Goal: Transaction & Acquisition: Purchase product/service

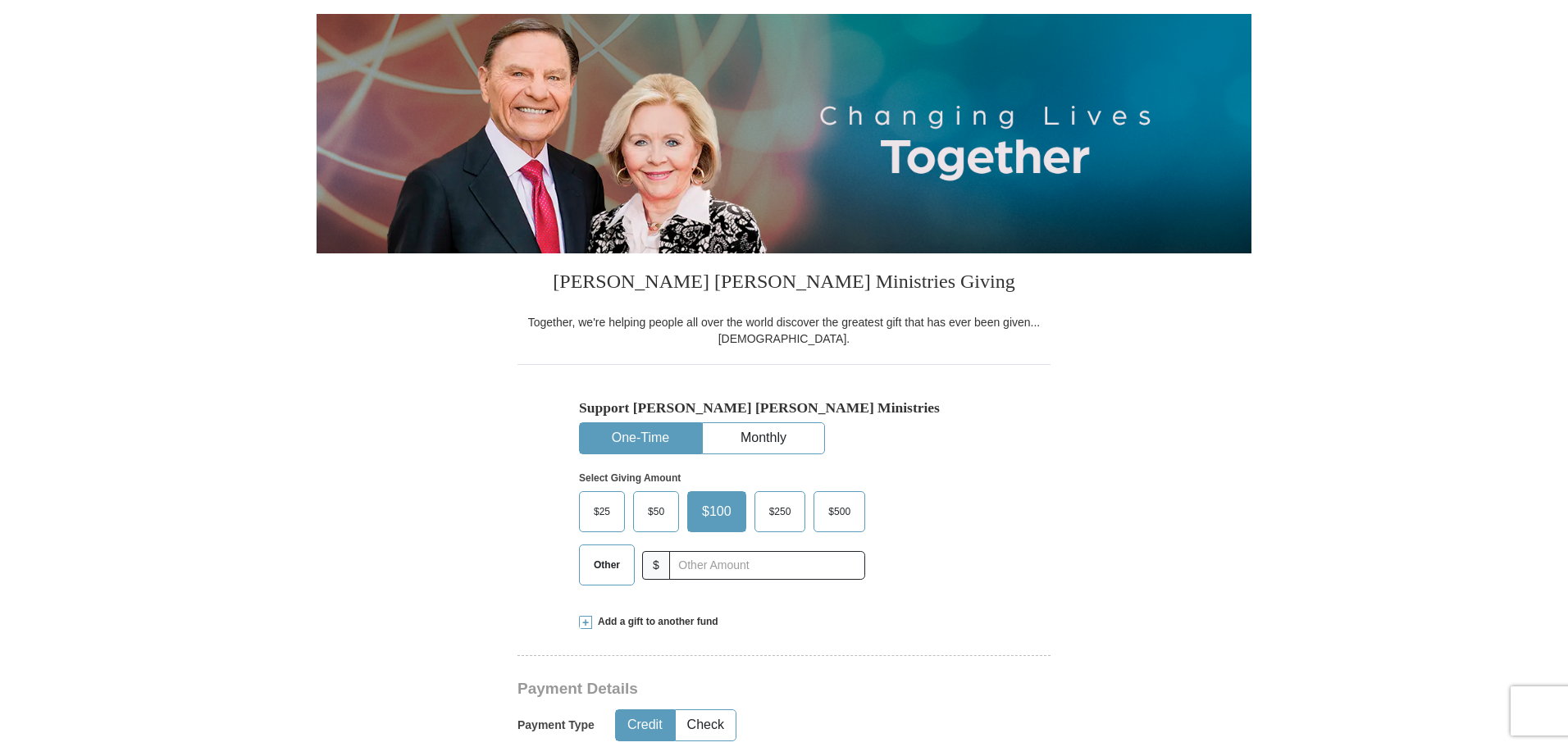
scroll to position [164, 0]
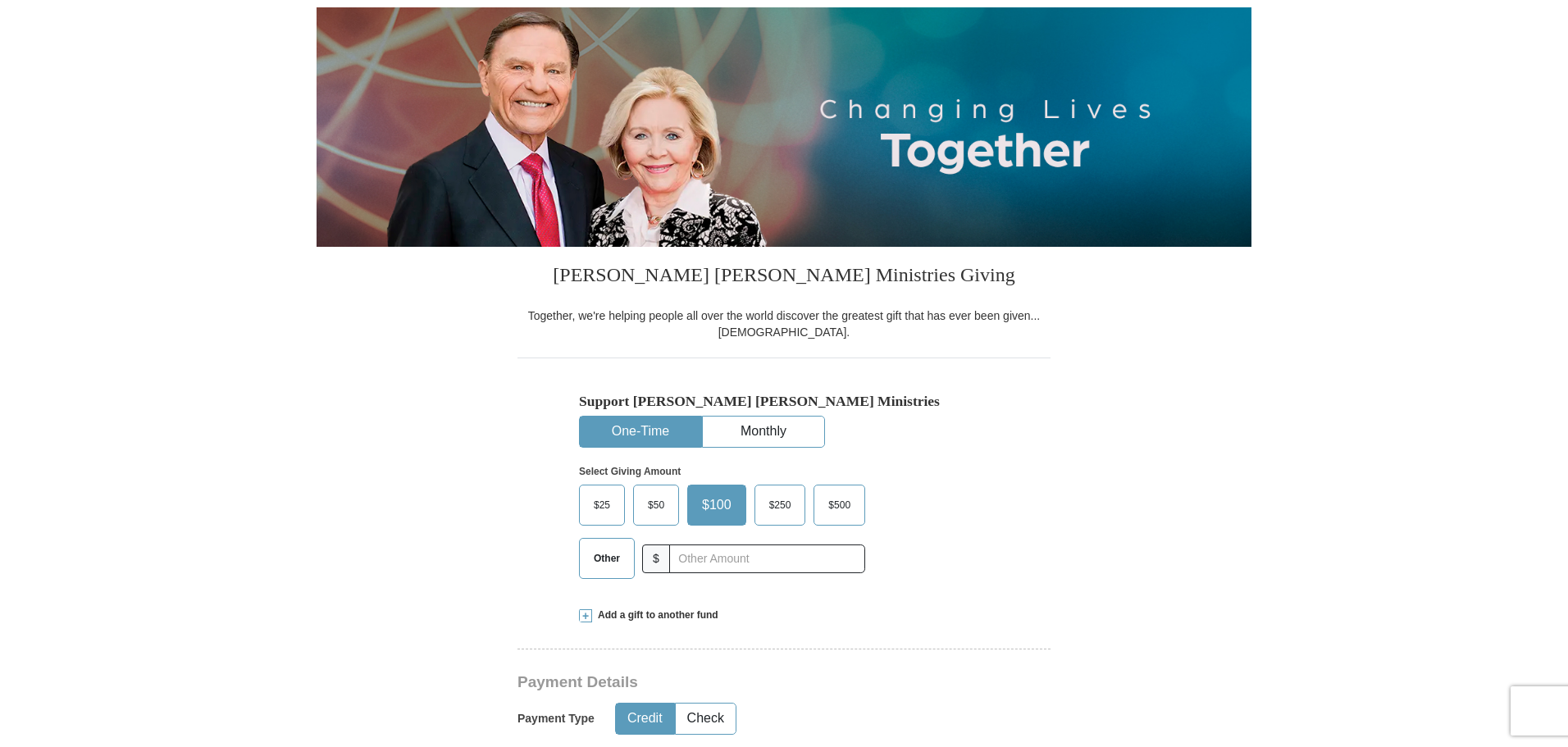
click at [658, 505] on span "$50" at bounding box center [655, 505] width 33 height 24
click at [0, 0] on input "$50" at bounding box center [0, 0] width 0 height 0
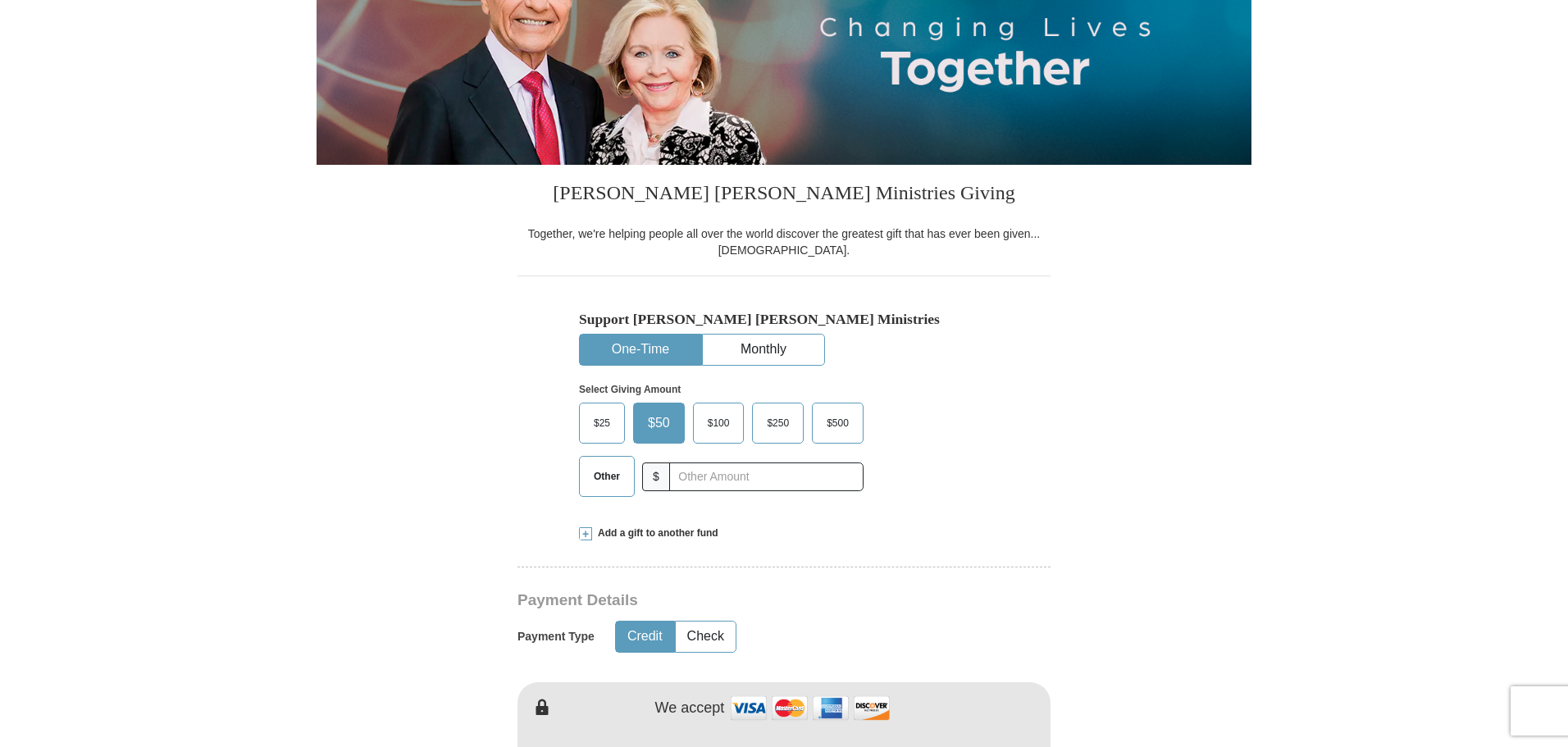
scroll to position [328, 0]
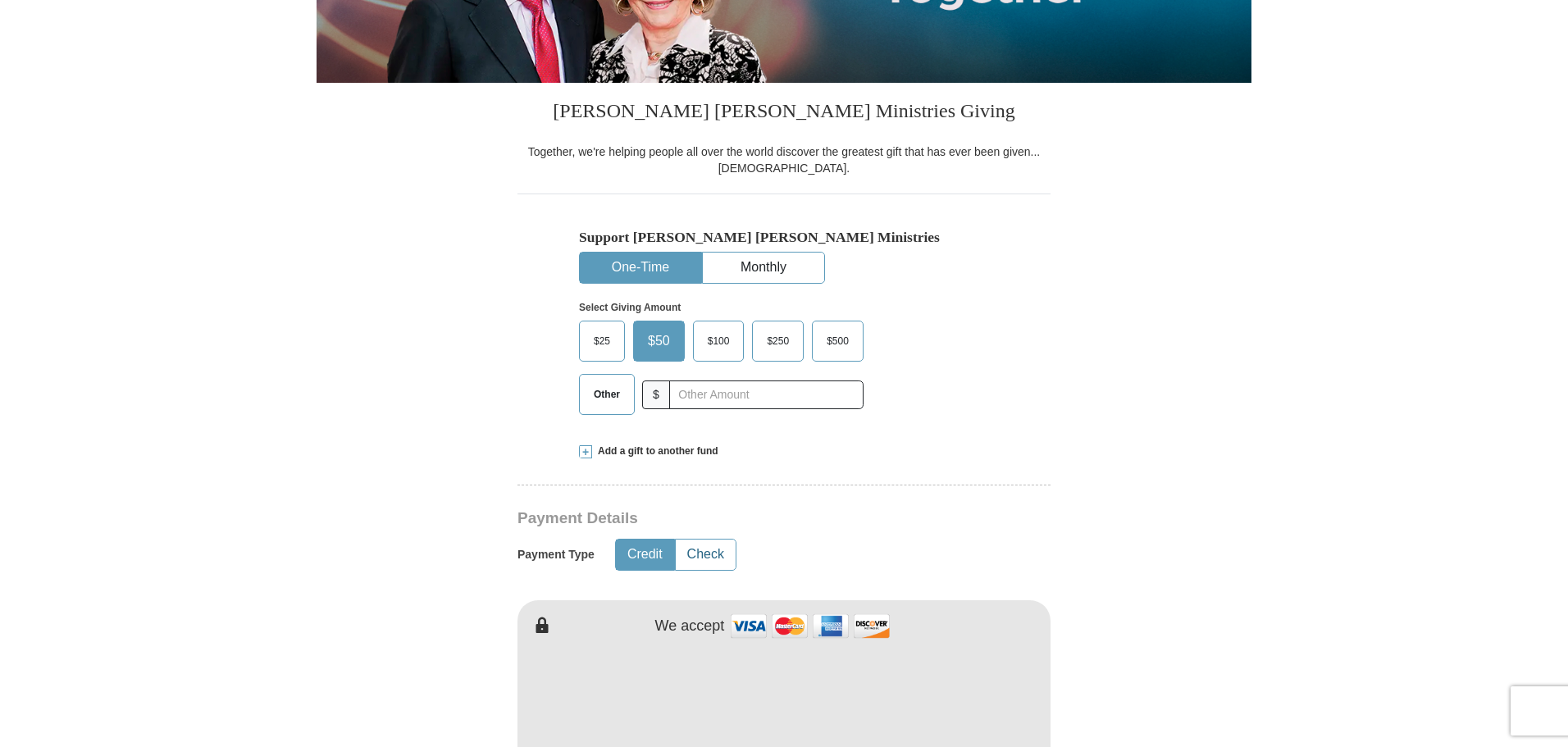
click at [712, 557] on button "Check" at bounding box center [705, 555] width 60 height 31
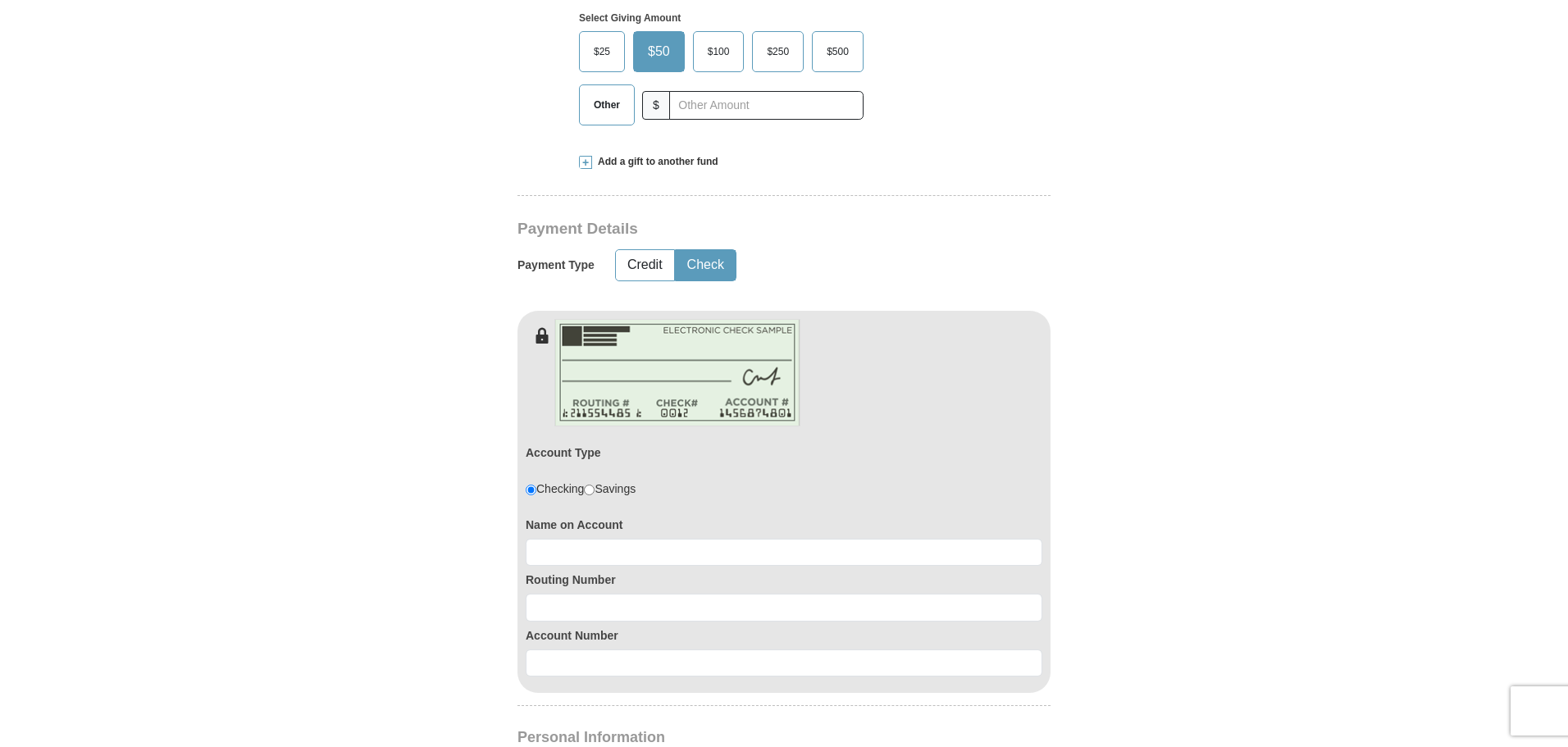
scroll to position [656, 0]
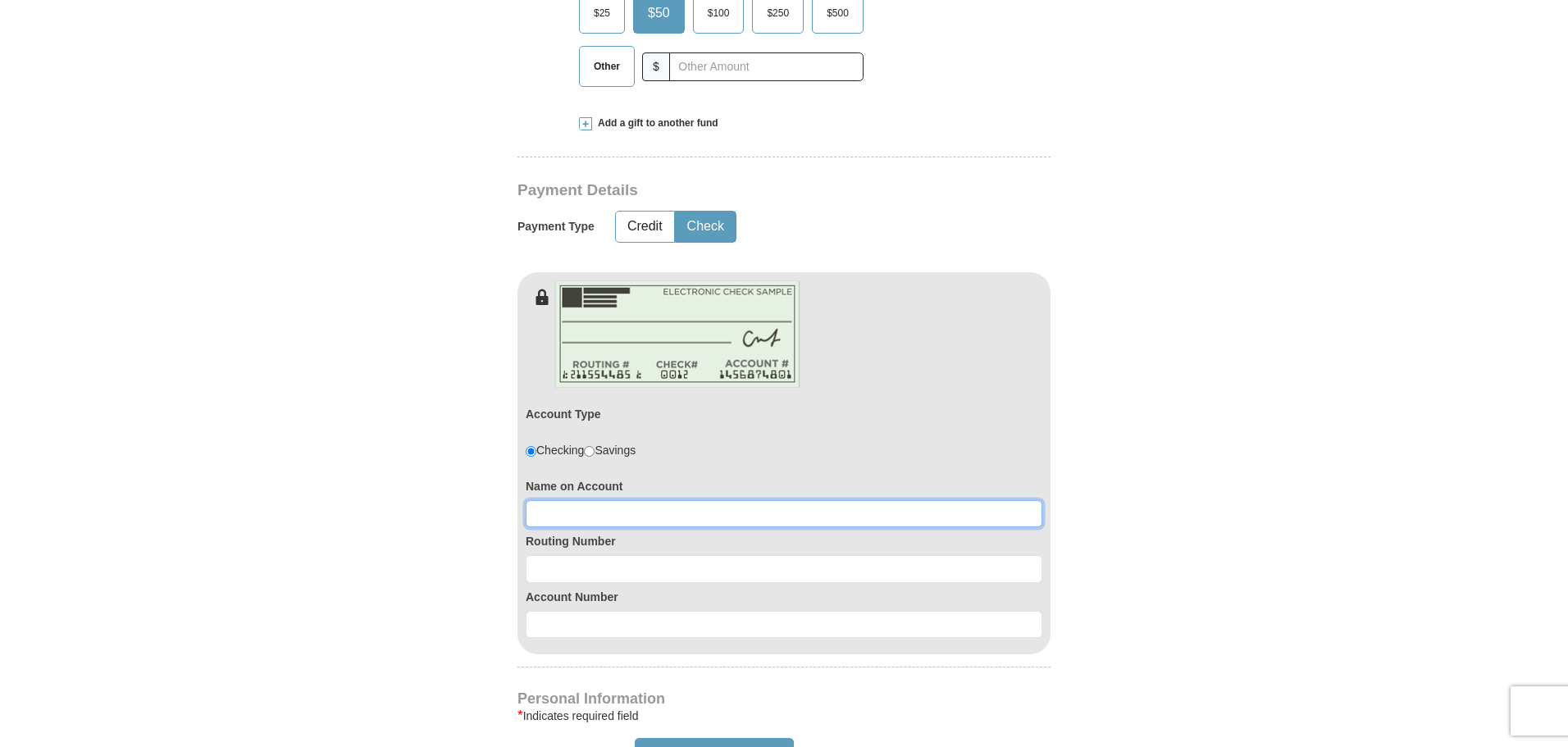
click at [574, 516] on input at bounding box center [784, 514] width 516 height 28
type input "frank savalli"
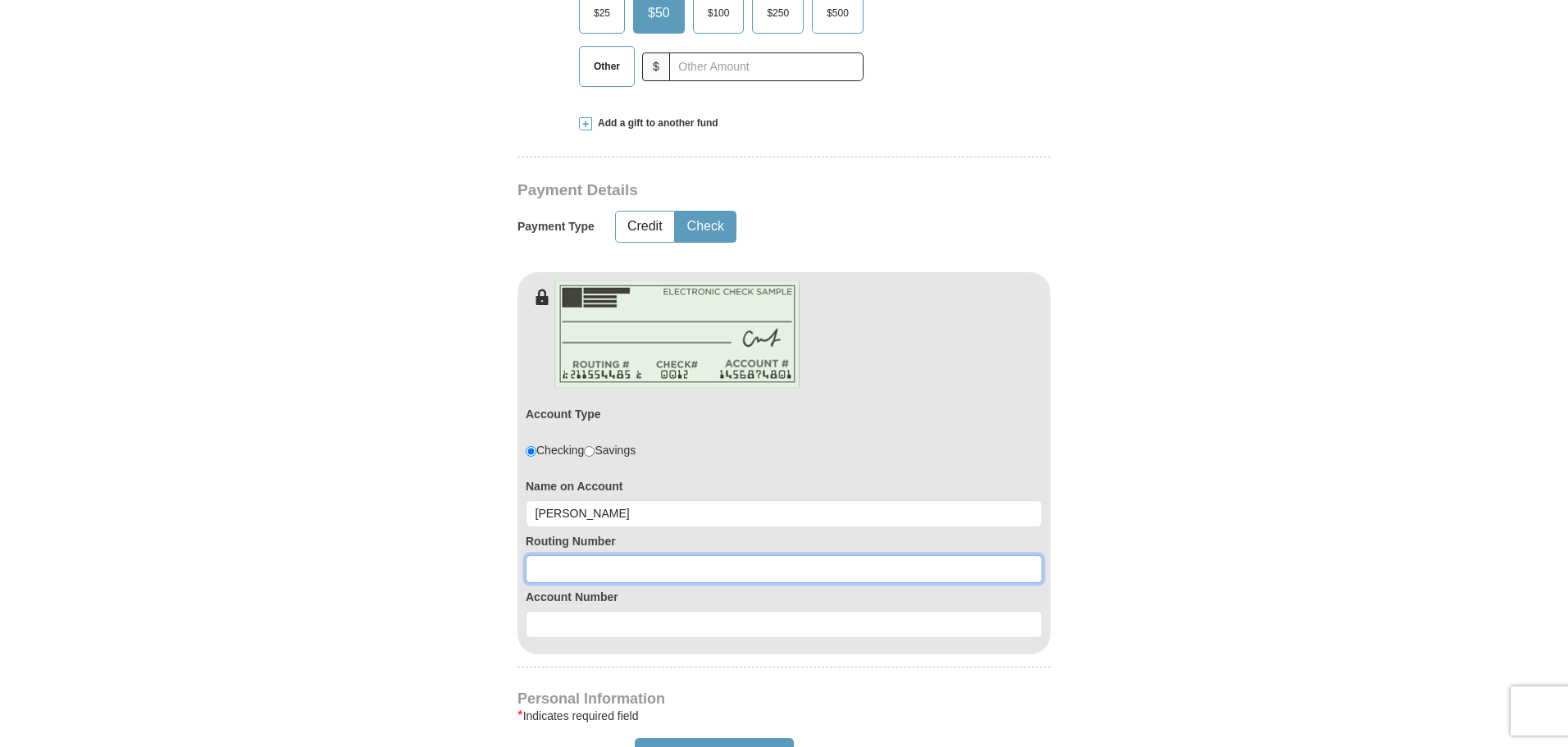
click at [609, 573] on input at bounding box center [784, 568] width 516 height 28
click at [601, 573] on input at bounding box center [784, 568] width 516 height 28
type input "082907273"
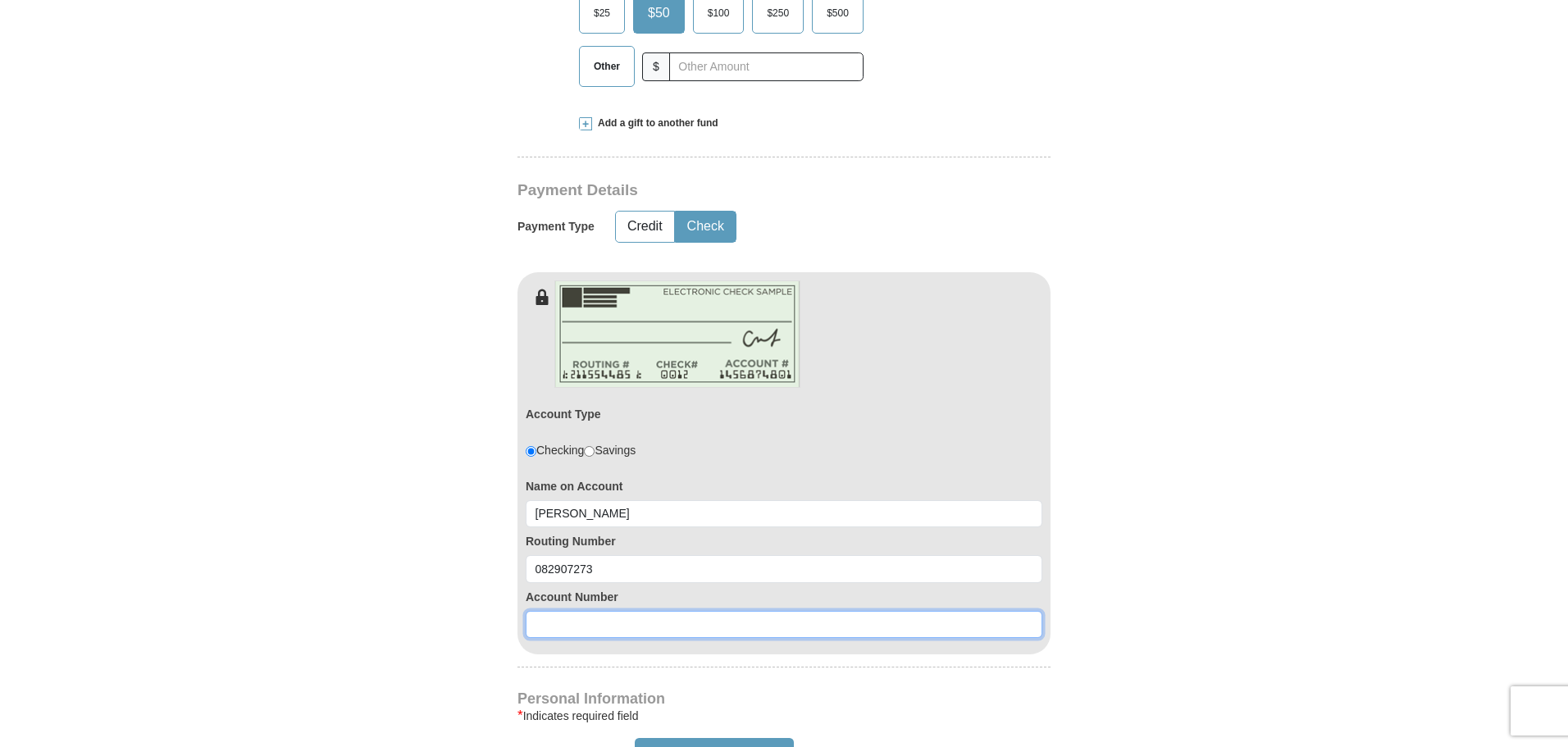
click at [609, 635] on input at bounding box center [784, 625] width 516 height 28
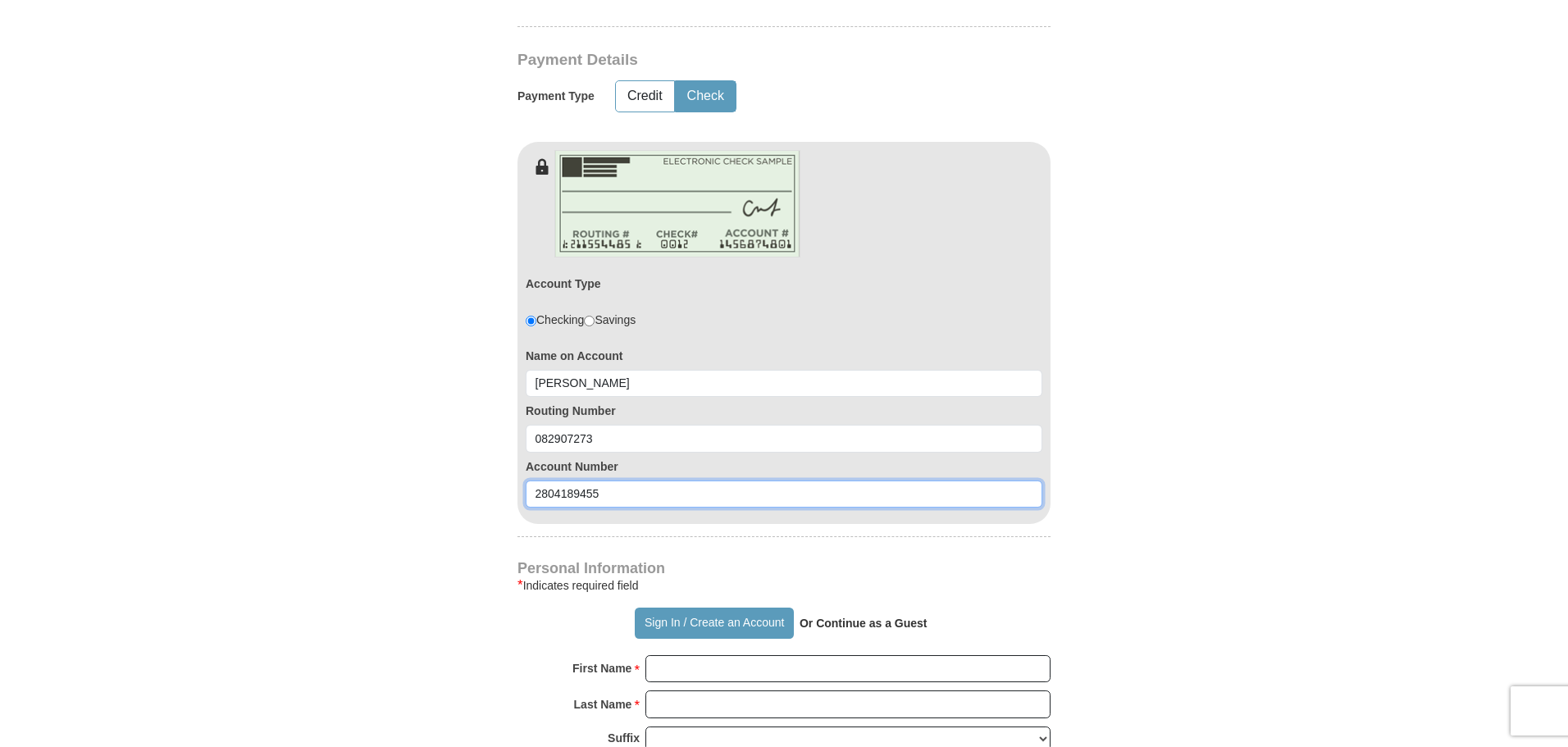
scroll to position [820, 0]
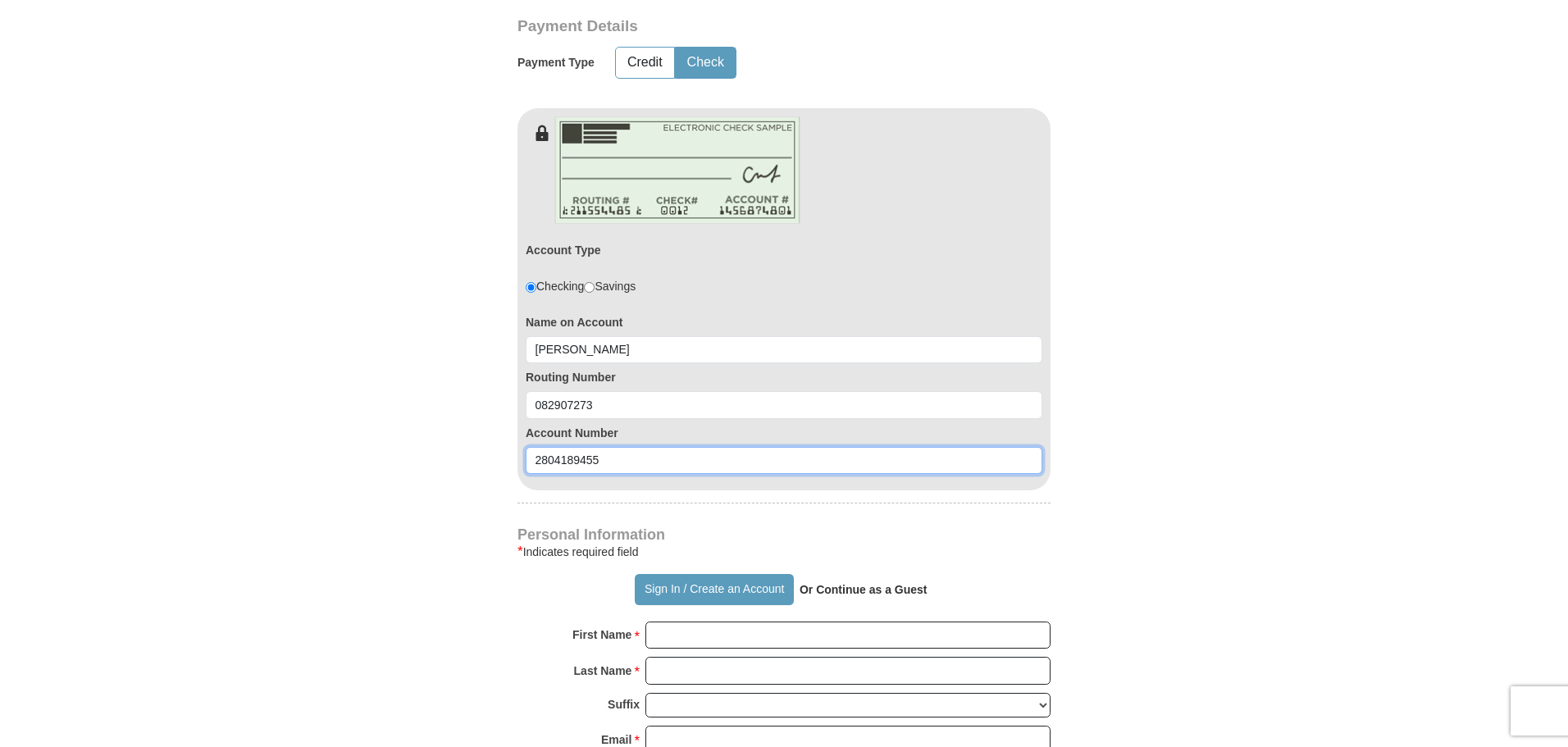
type input "2804189455"
click at [924, 525] on div "Kenneth Copeland Ministries Giving Together, we're helping people all over the …" at bounding box center [784, 525] width 533 height 1870
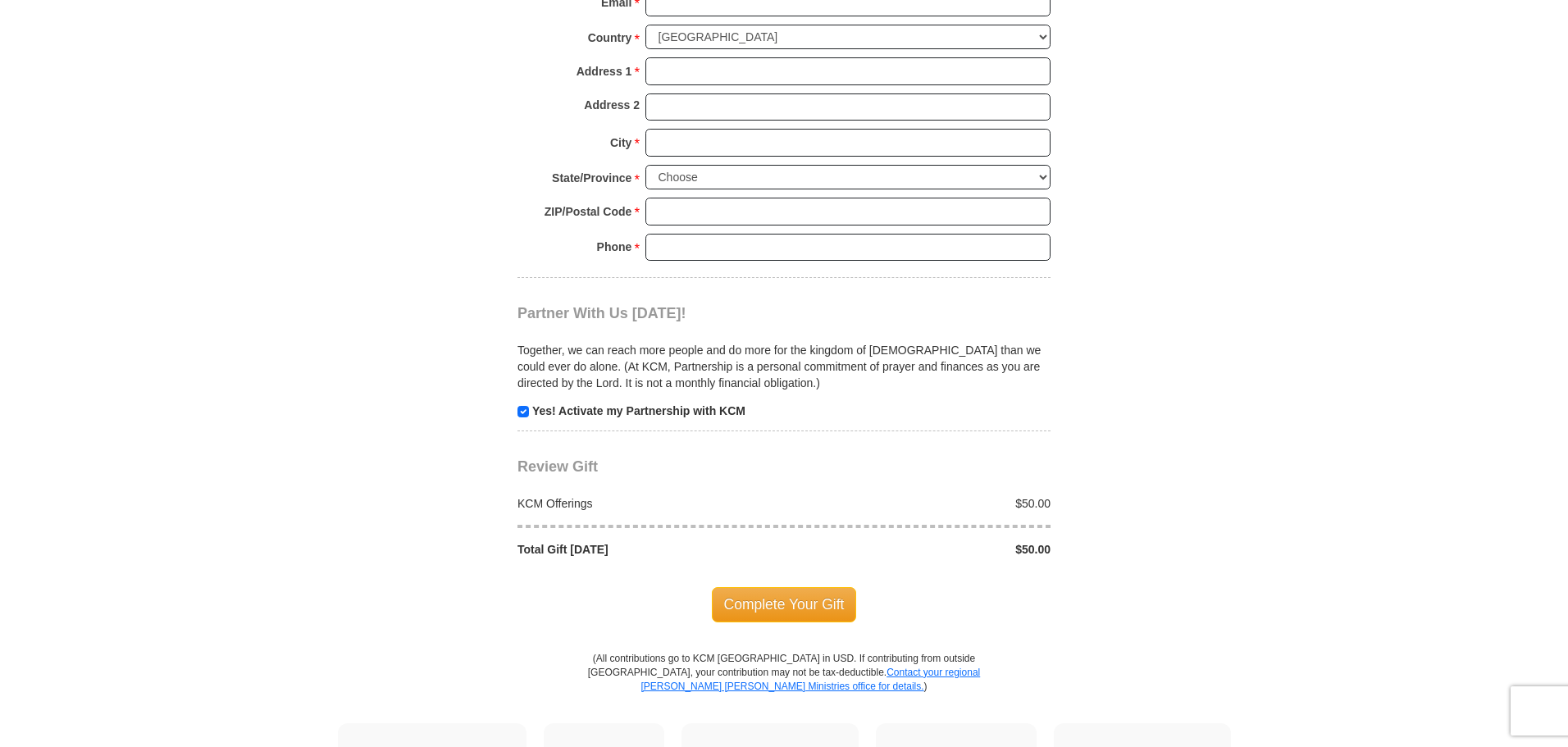
scroll to position [1559, 0]
click at [759, 611] on span "Complete Your Gift" at bounding box center [784, 603] width 145 height 34
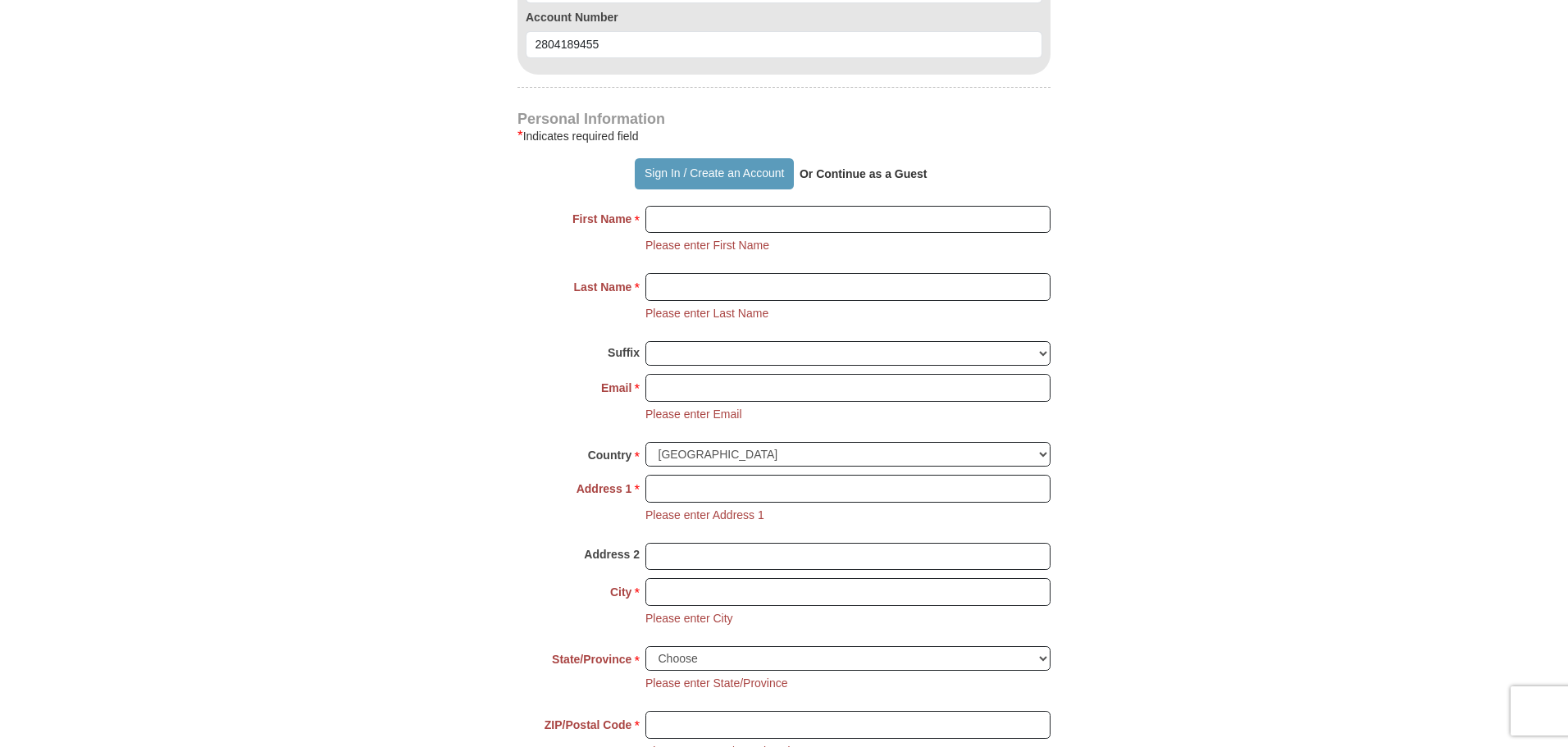
scroll to position [1265, 0]
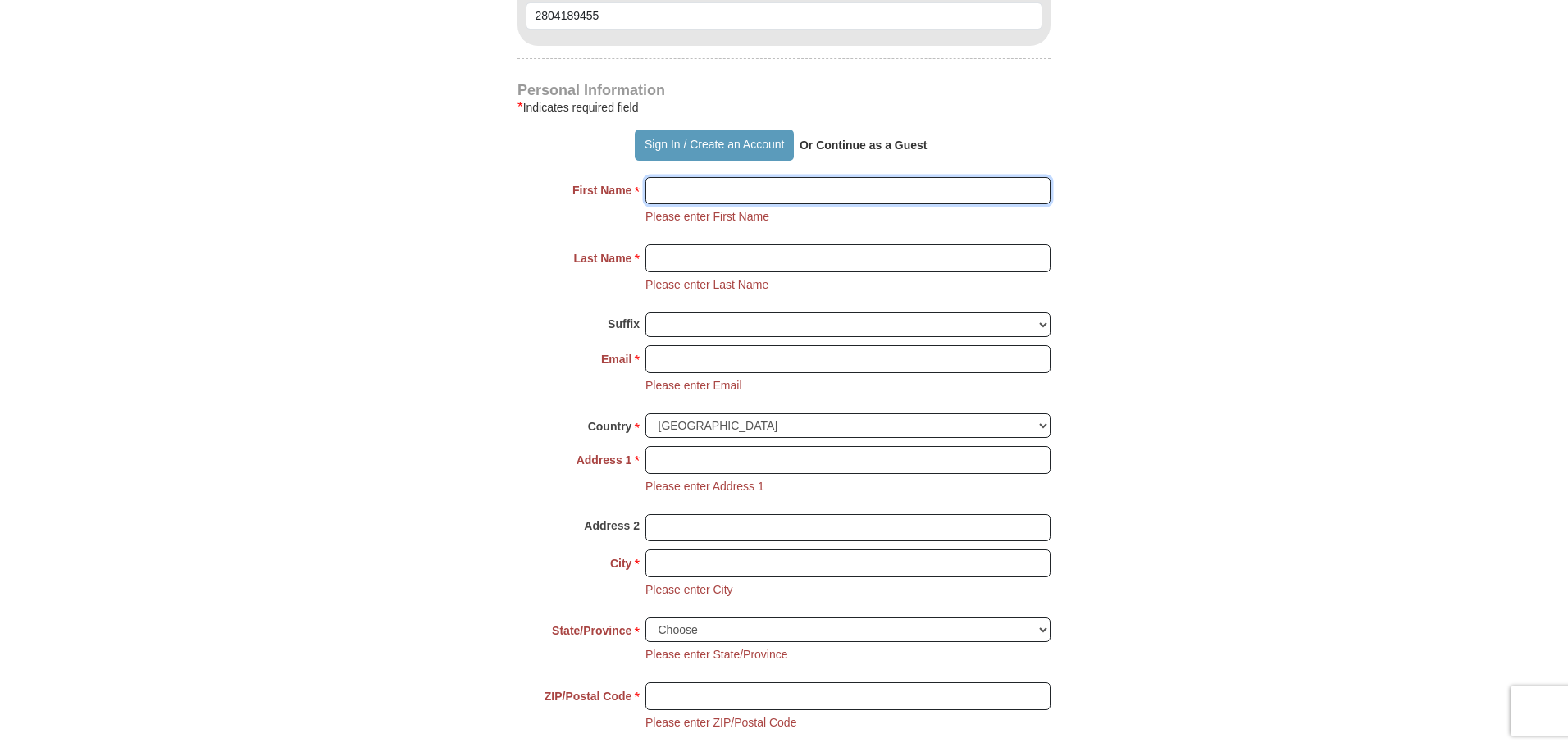
click at [708, 191] on input "First Name *" at bounding box center [847, 190] width 405 height 28
type input "f"
type input "Frank"
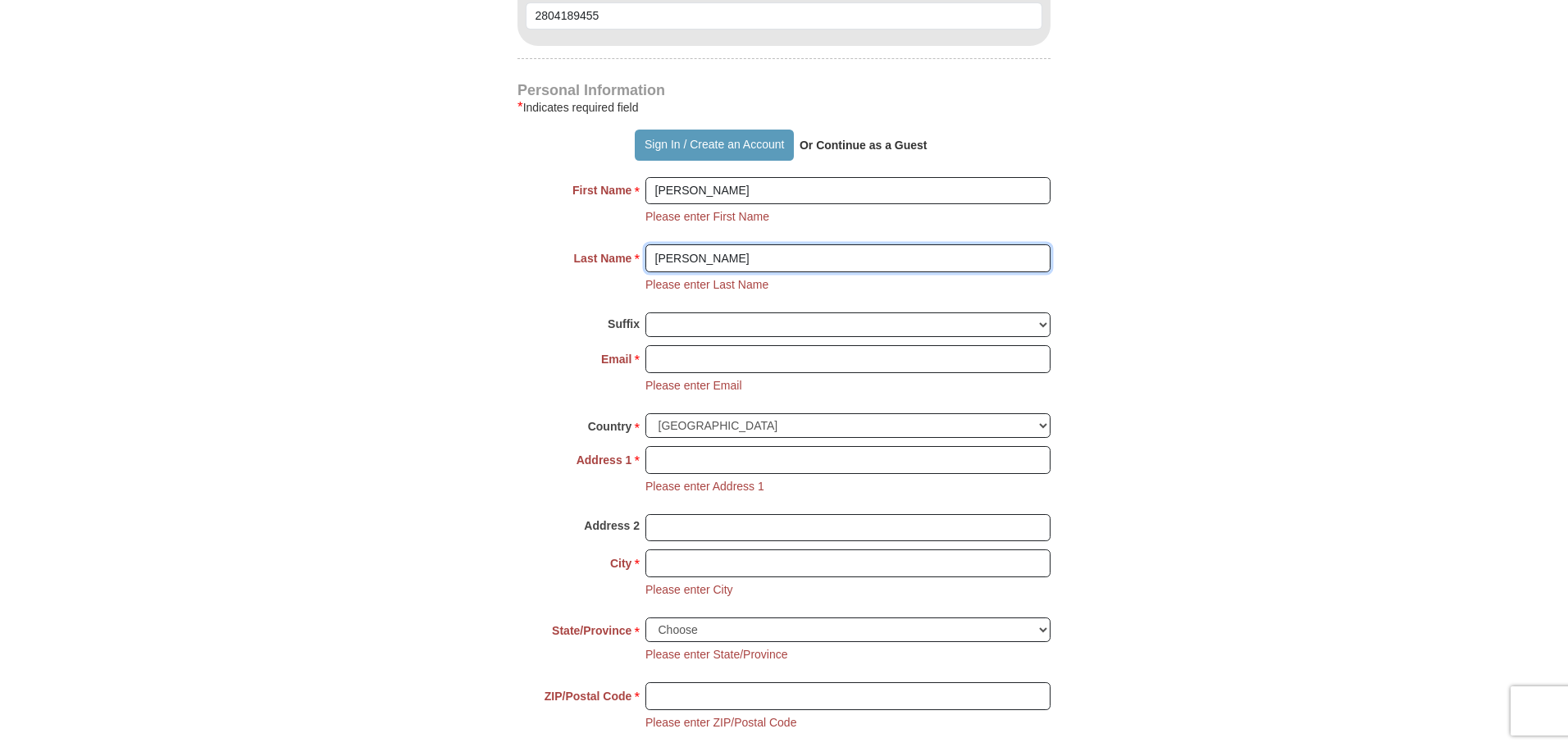
type input "Savalli"
click at [482, 322] on form "Already have an account? Sign in for faster giving. Don't have an account? Crea…" at bounding box center [784, 37] width 934 height 2471
click at [685, 366] on input "Email *" at bounding box center [847, 359] width 405 height 28
type input "pmafrank@gmail.com"
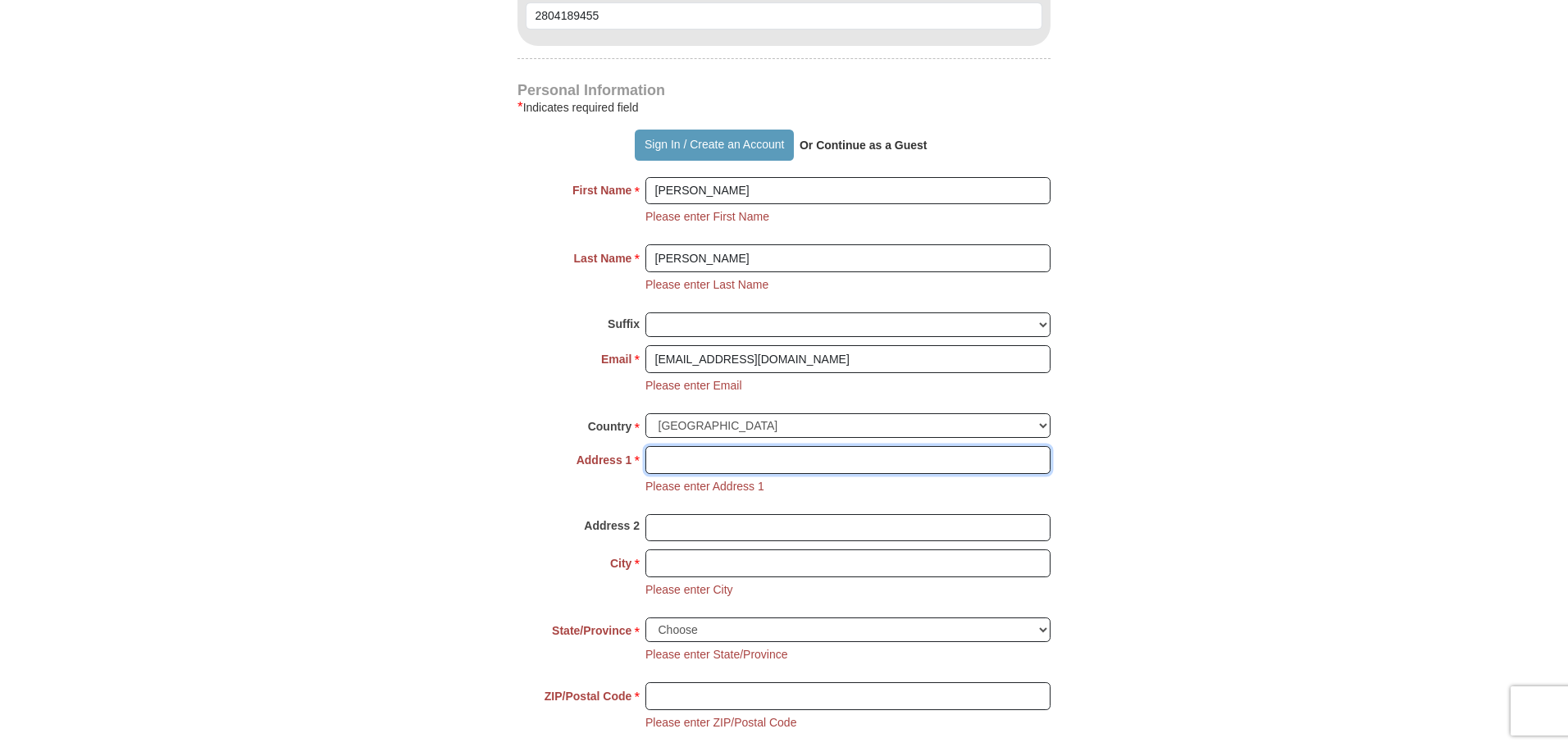
click at [759, 468] on input "Address 1 *" at bounding box center [847, 460] width 405 height 28
type input "66126 Essex Rd."
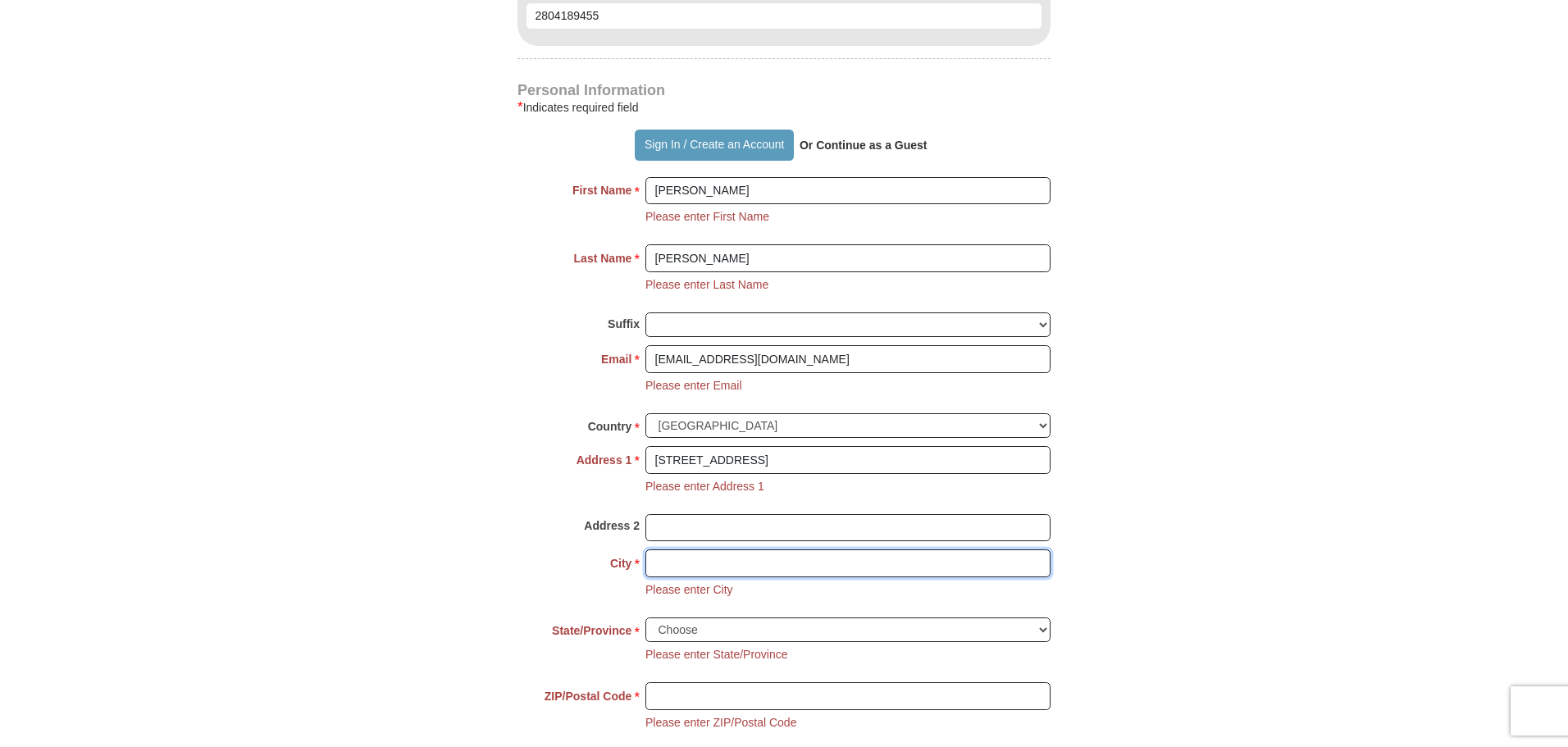
type input "Pinellas Park"
select select "FL"
type input "33782"
type input "2017903132"
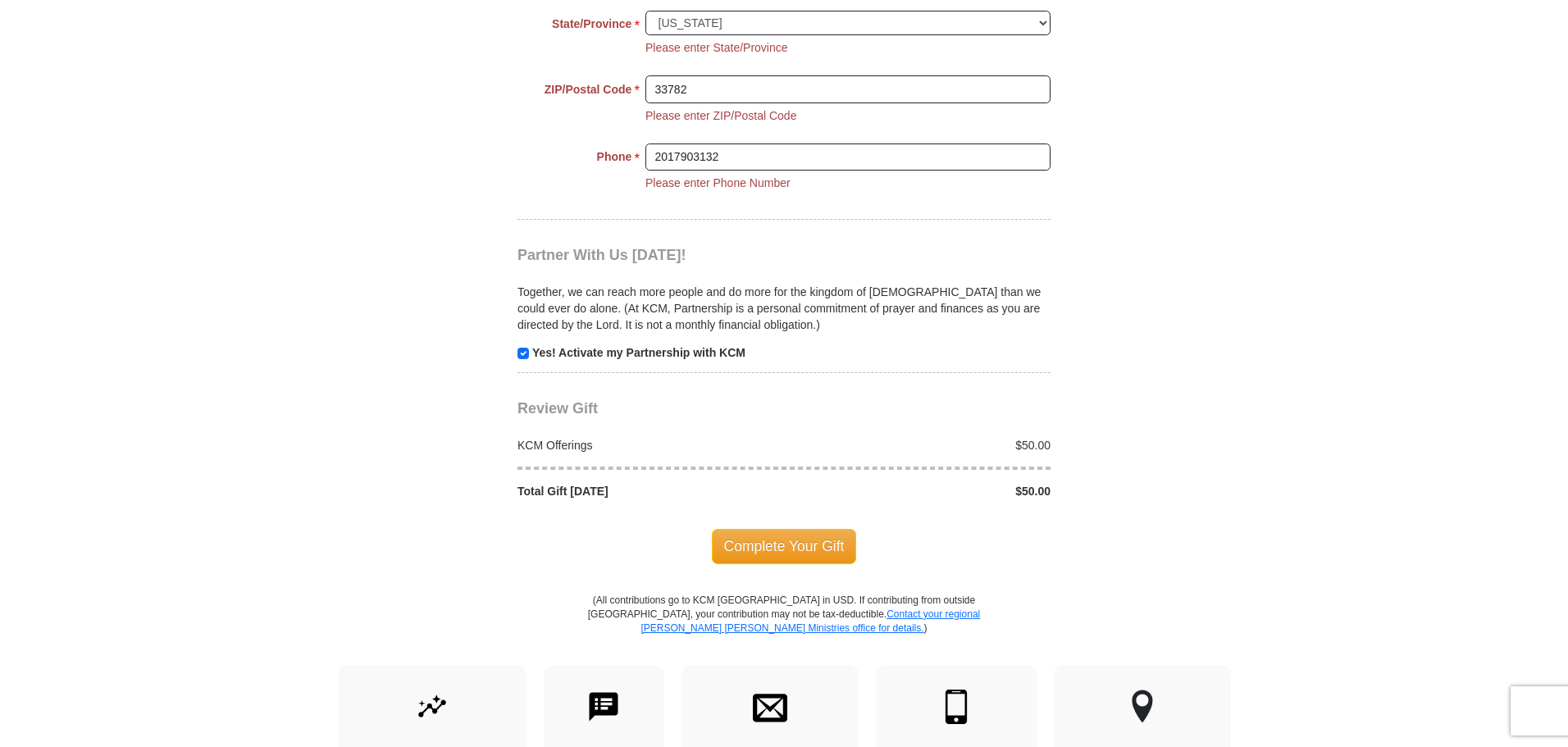
scroll to position [1920, 0]
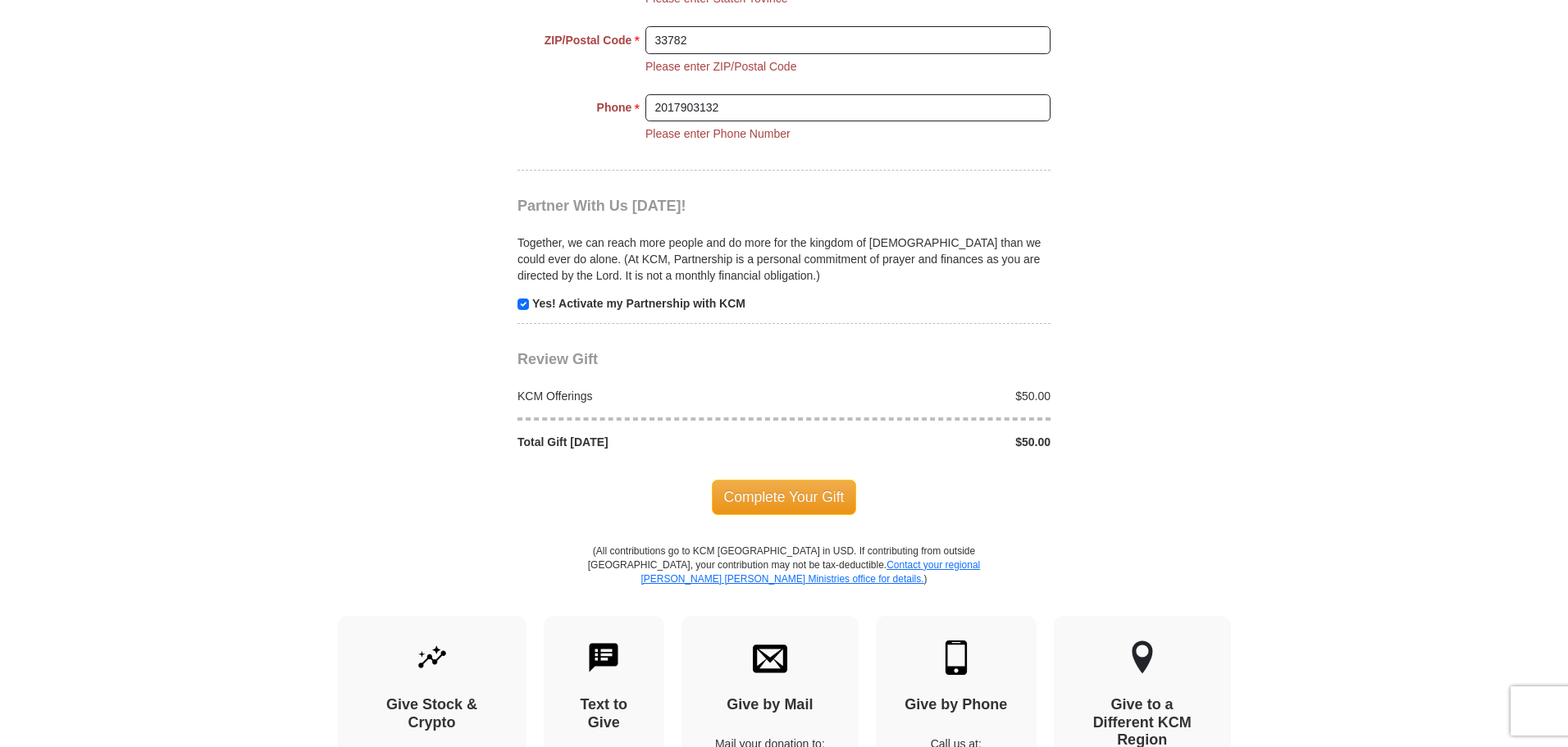
click at [796, 507] on span "Complete Your Gift" at bounding box center [784, 497] width 145 height 34
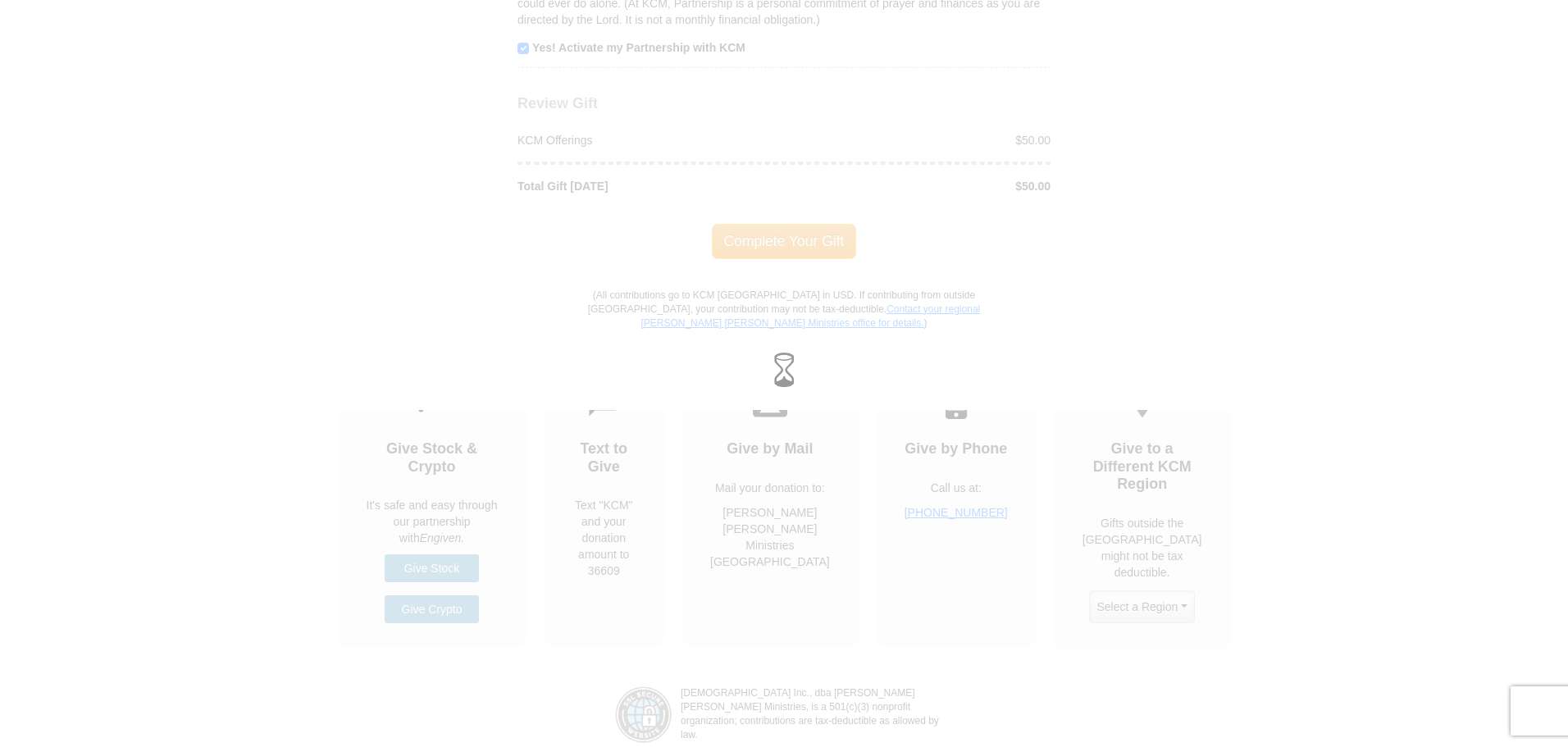
scroll to position [1761, 0]
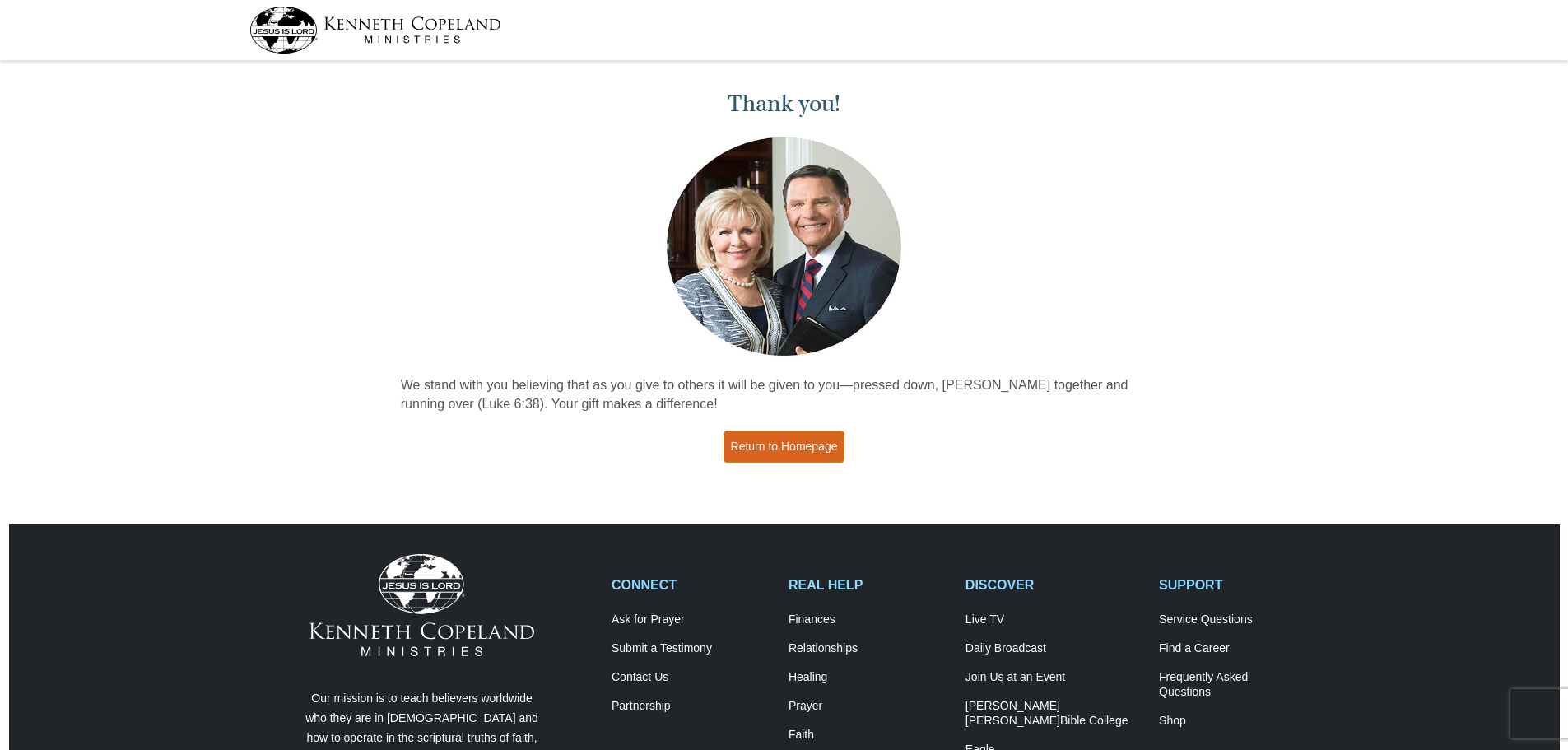
click at [812, 437] on link "Return to Homepage" at bounding box center [784, 447] width 122 height 32
